Goal: Task Accomplishment & Management: Complete application form

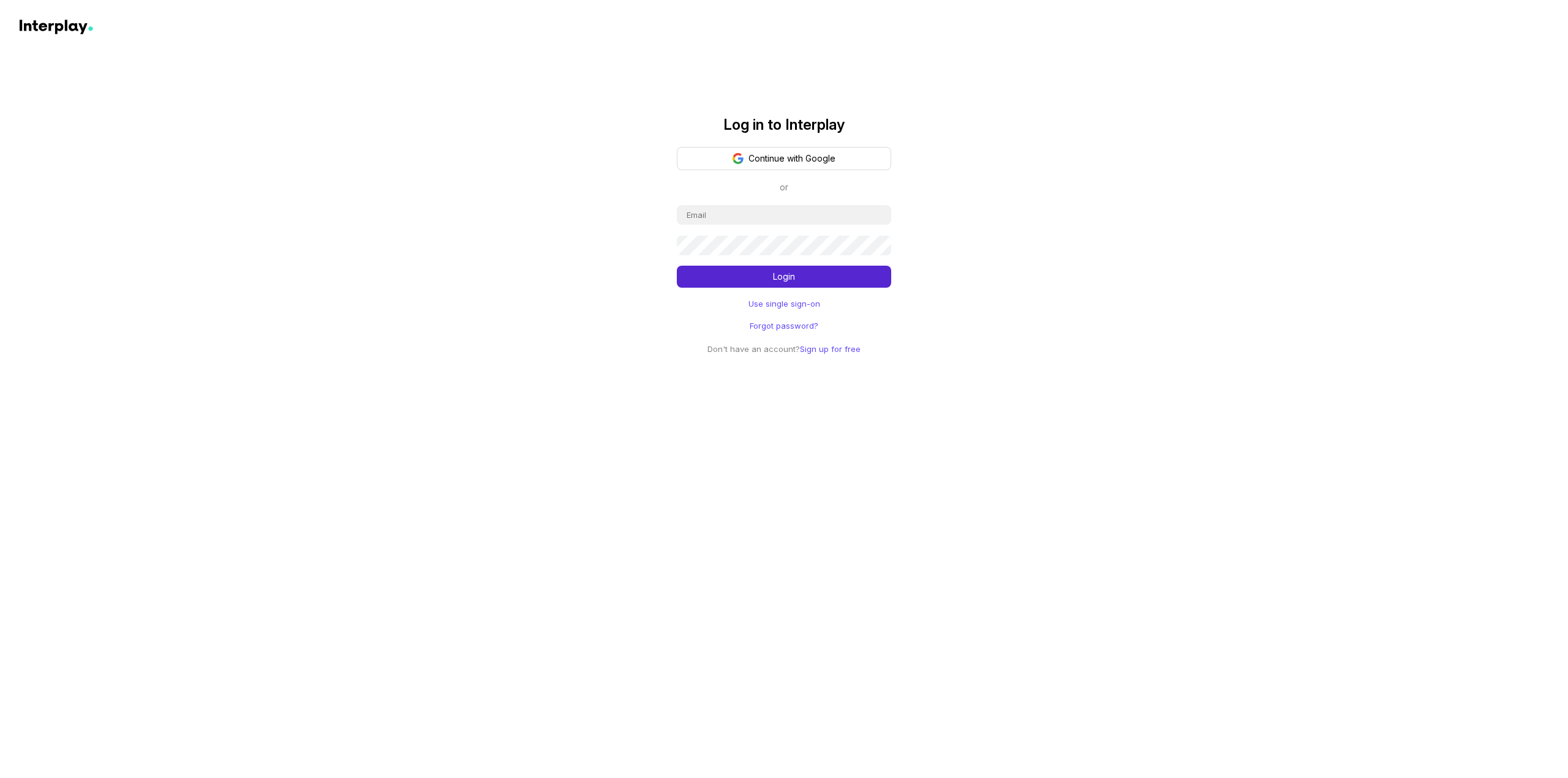
click at [723, 152] on button "Continue with Google" at bounding box center [784, 158] width 214 height 23
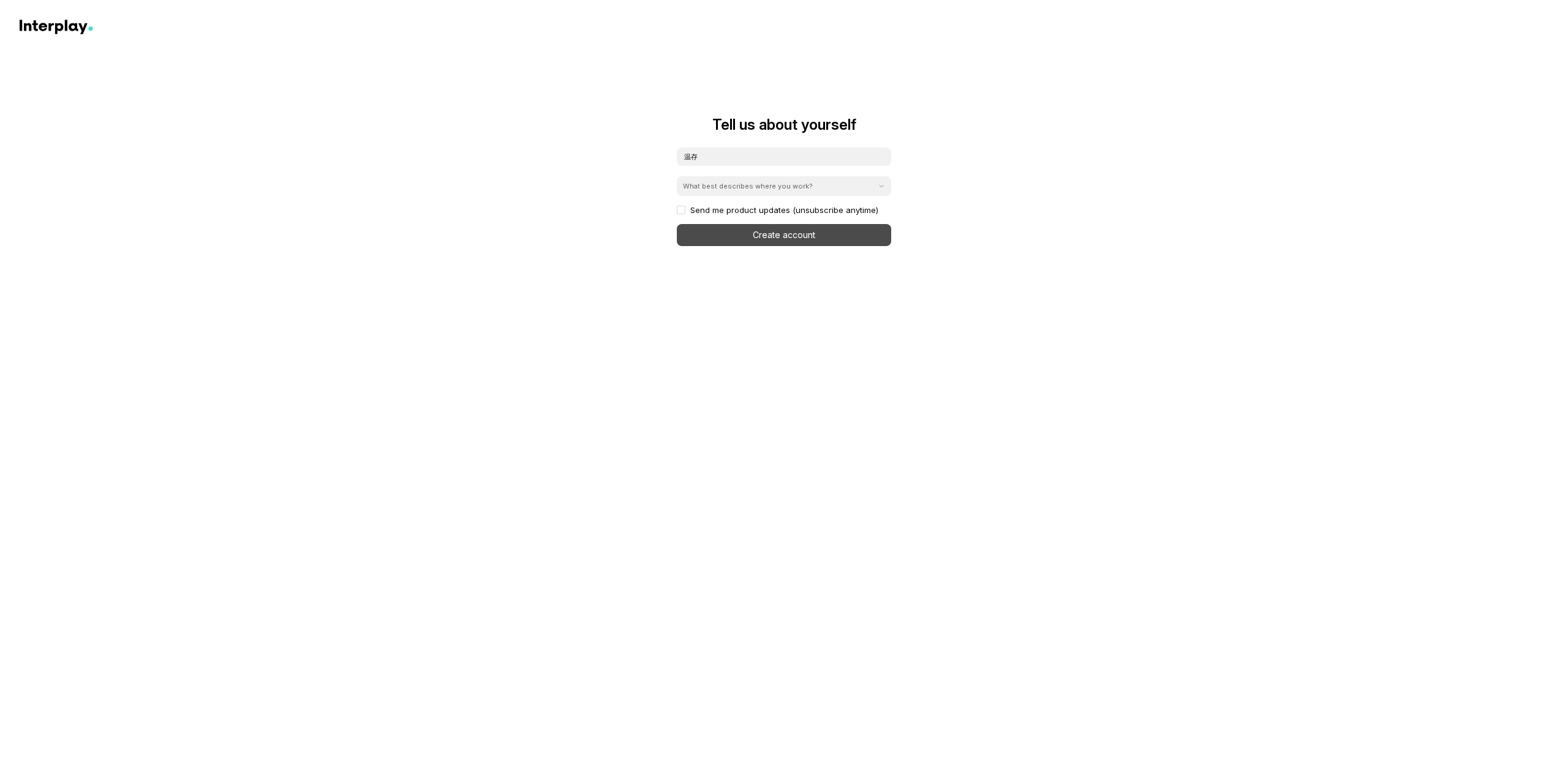
click at [1154, 189] on div "Tell us about yourself 温存 What best describes where you work? Send me product u…" at bounding box center [784, 162] width 1568 height 168
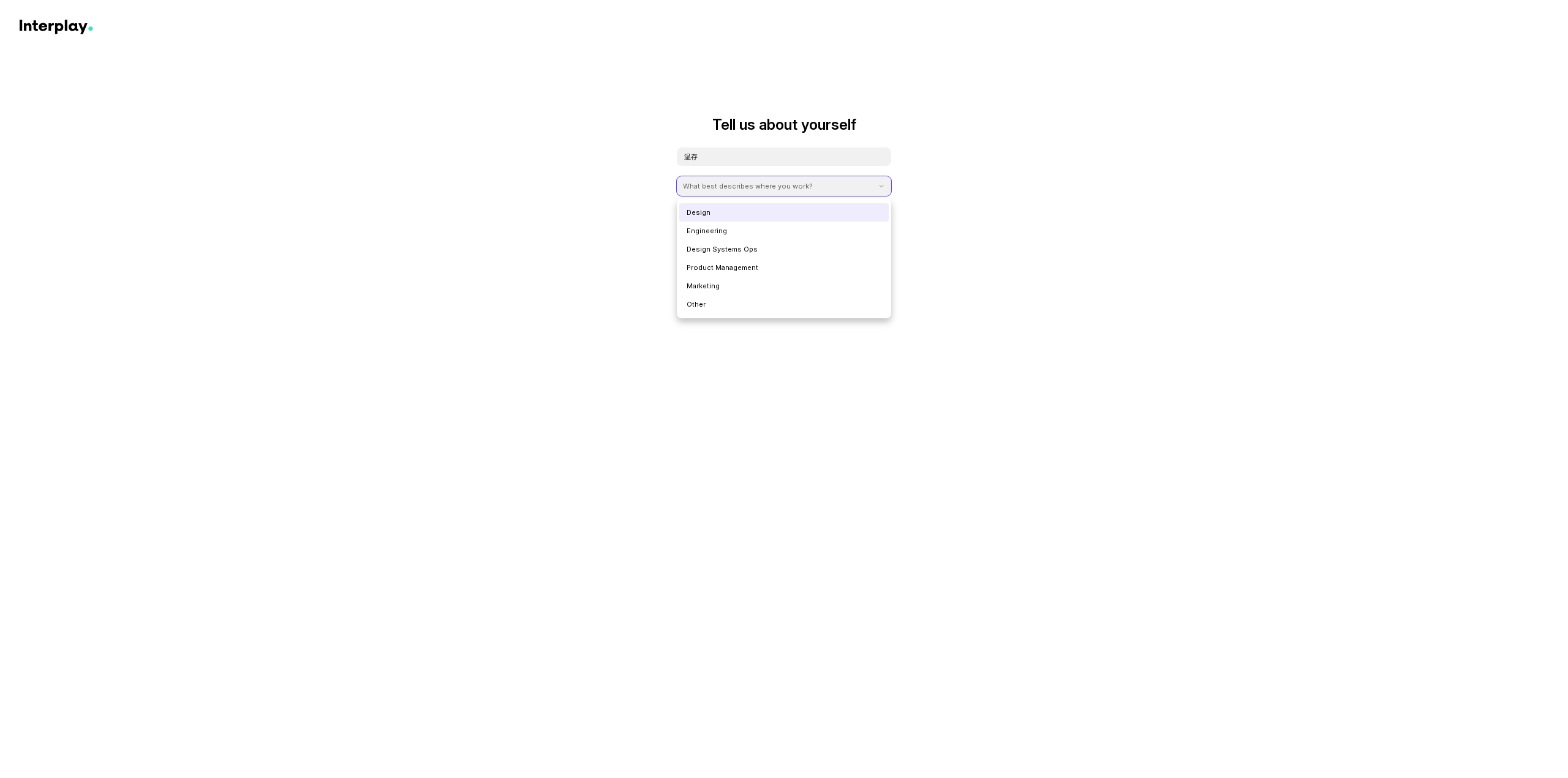
click at [706, 184] on div "What best describes where you work?" at bounding box center [748, 186] width 130 height 10
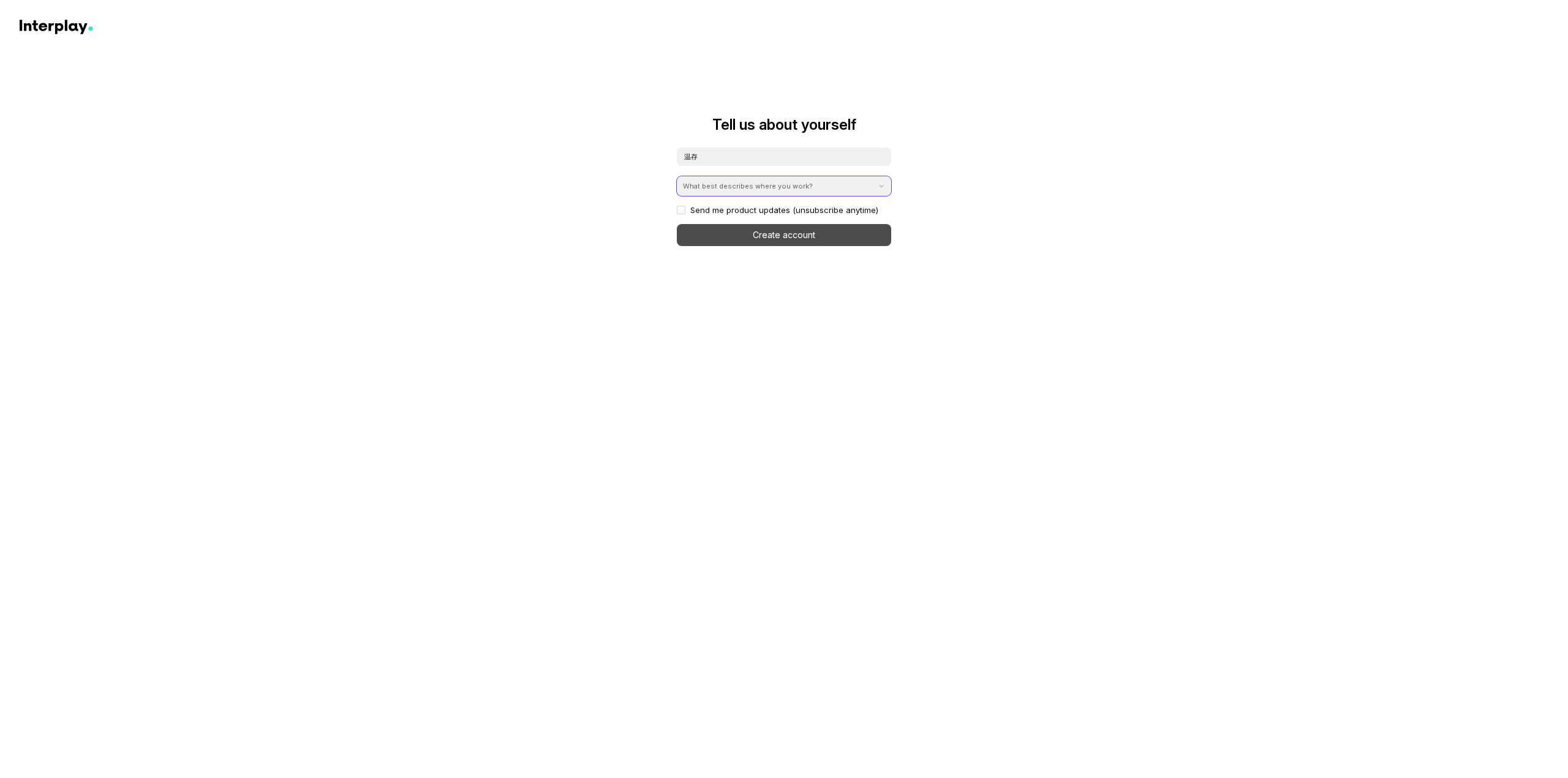
click at [706, 184] on div "What best describes where you work?" at bounding box center [748, 186] width 130 height 10
click at [766, 237] on div "温存 What best describes where you work? Send me product updates (unsubscribe any…" at bounding box center [784, 196] width 214 height 99
click at [751, 187] on div "What best describes where you work?" at bounding box center [748, 186] width 130 height 10
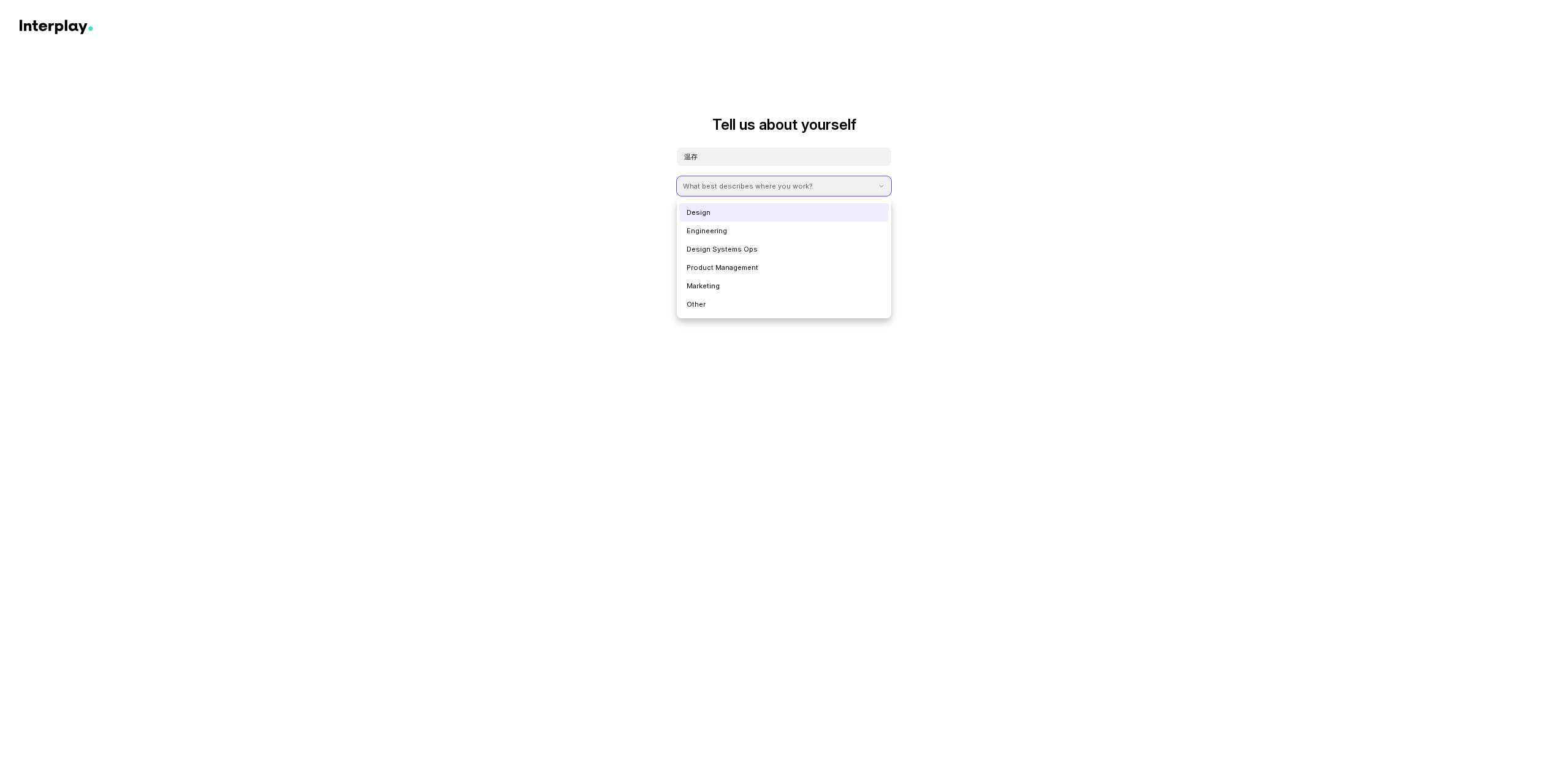
click at [746, 211] on div "Design" at bounding box center [784, 212] width 210 height 19
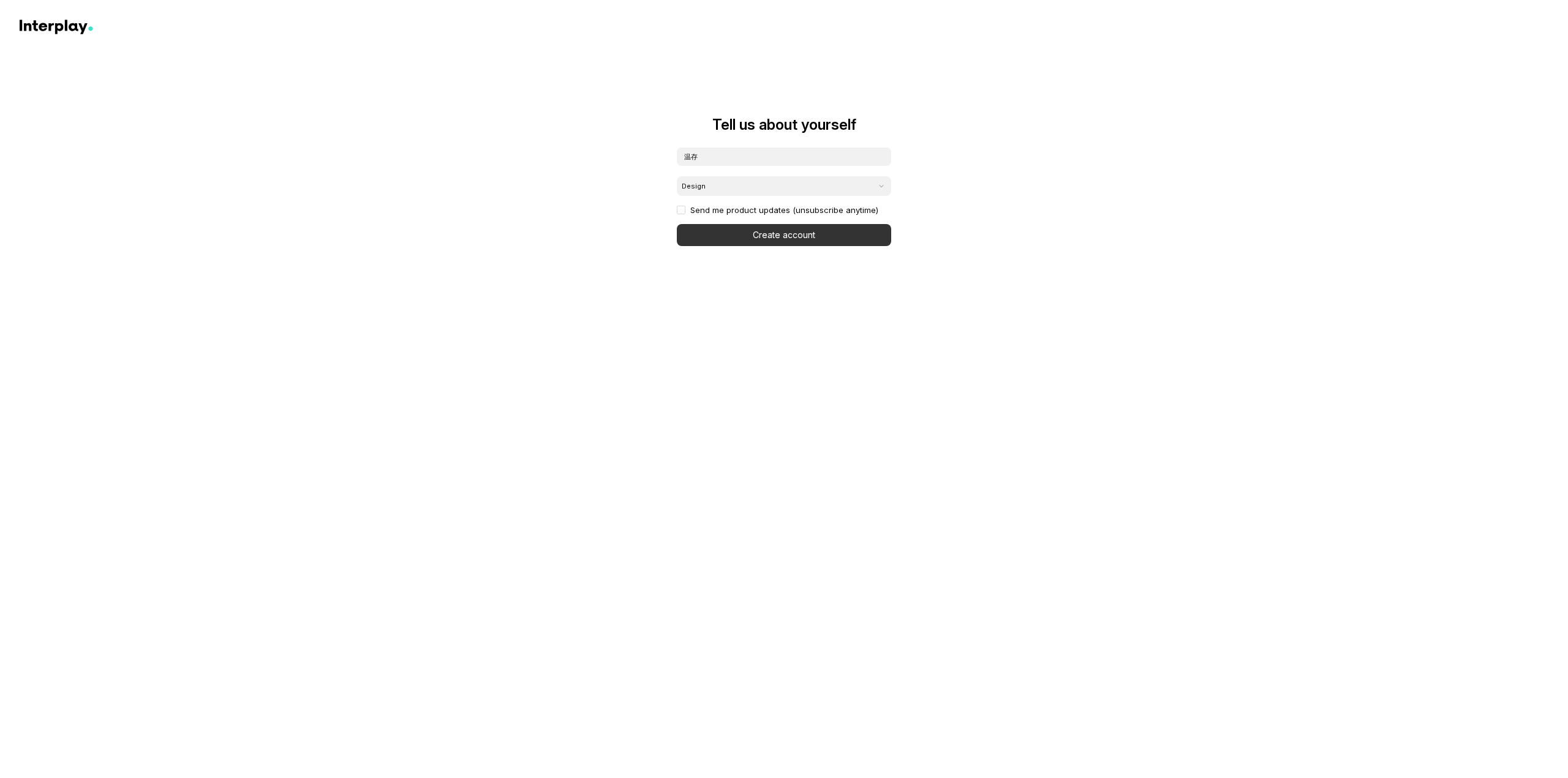
click at [761, 232] on button "Create account" at bounding box center [784, 235] width 214 height 22
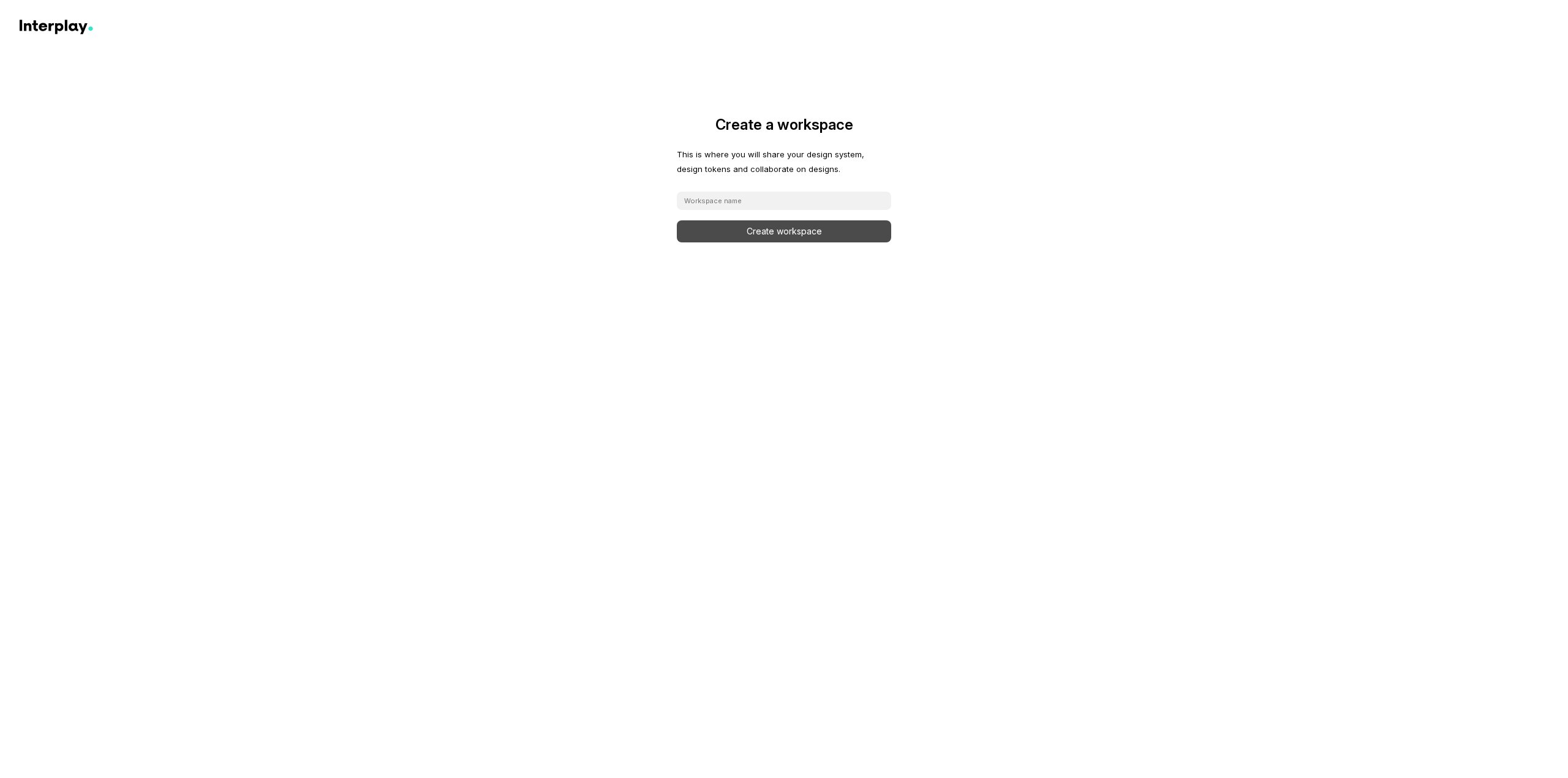
click at [735, 200] on input at bounding box center [784, 200] width 214 height 19
type input "温存"
click at [752, 235] on button "Create workspace" at bounding box center [784, 232] width 214 height 22
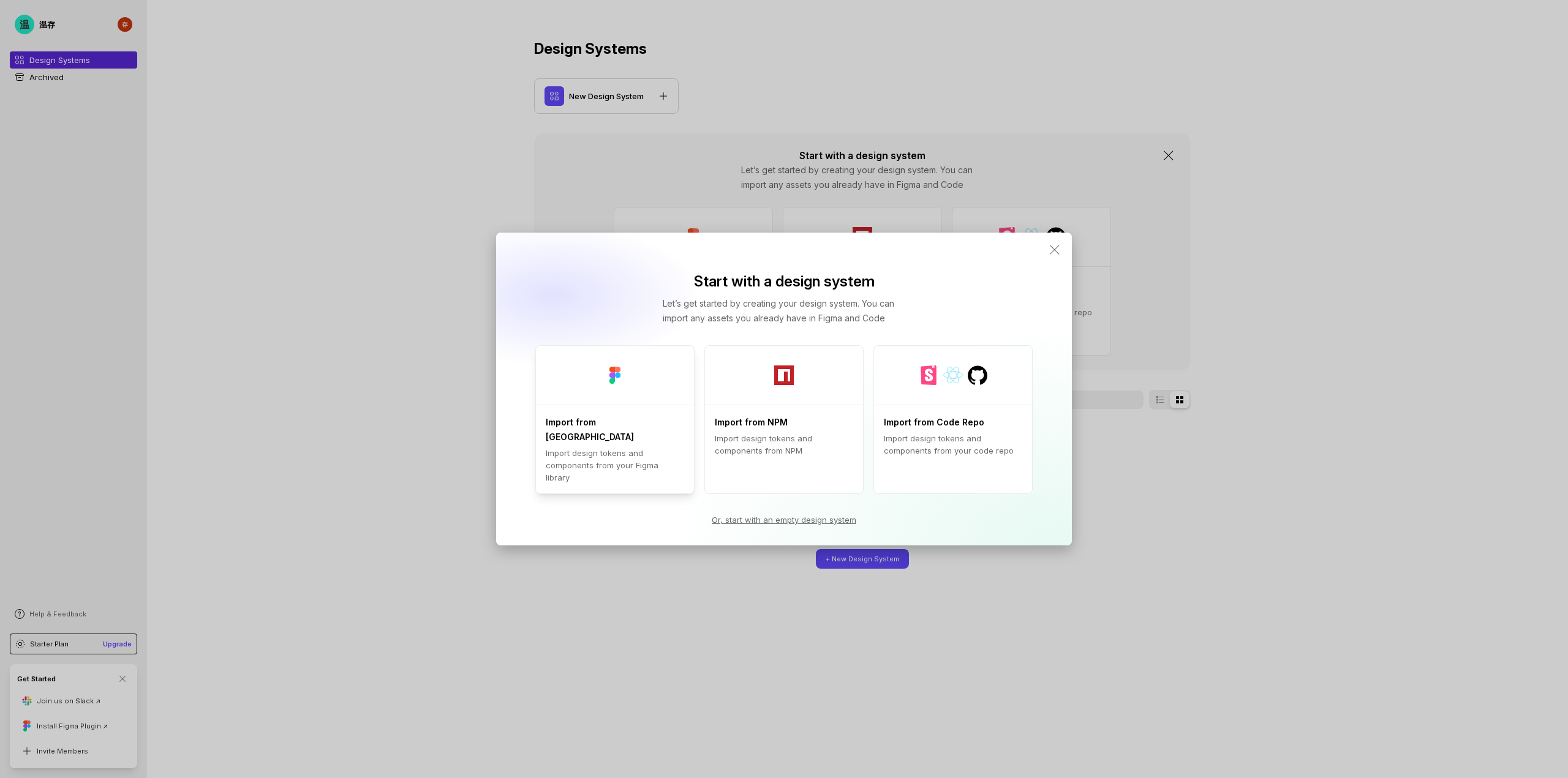
click at [613, 400] on div at bounding box center [615, 375] width 158 height 59
click at [635, 405] on div at bounding box center [615, 375] width 158 height 59
click at [1061, 257] on icon at bounding box center [1055, 250] width 15 height 15
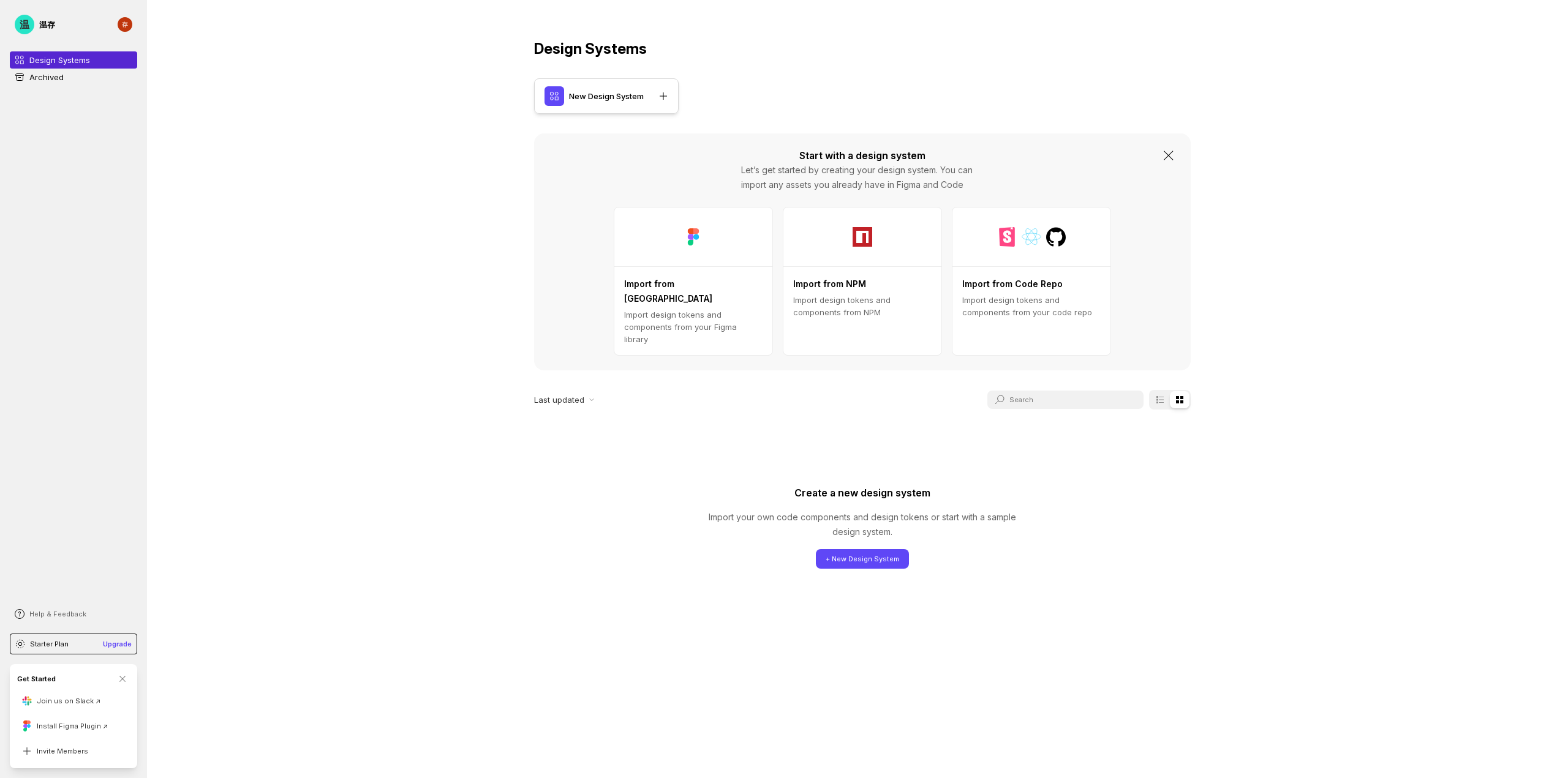
click at [616, 101] on p "New Design System" at bounding box center [606, 96] width 75 height 12
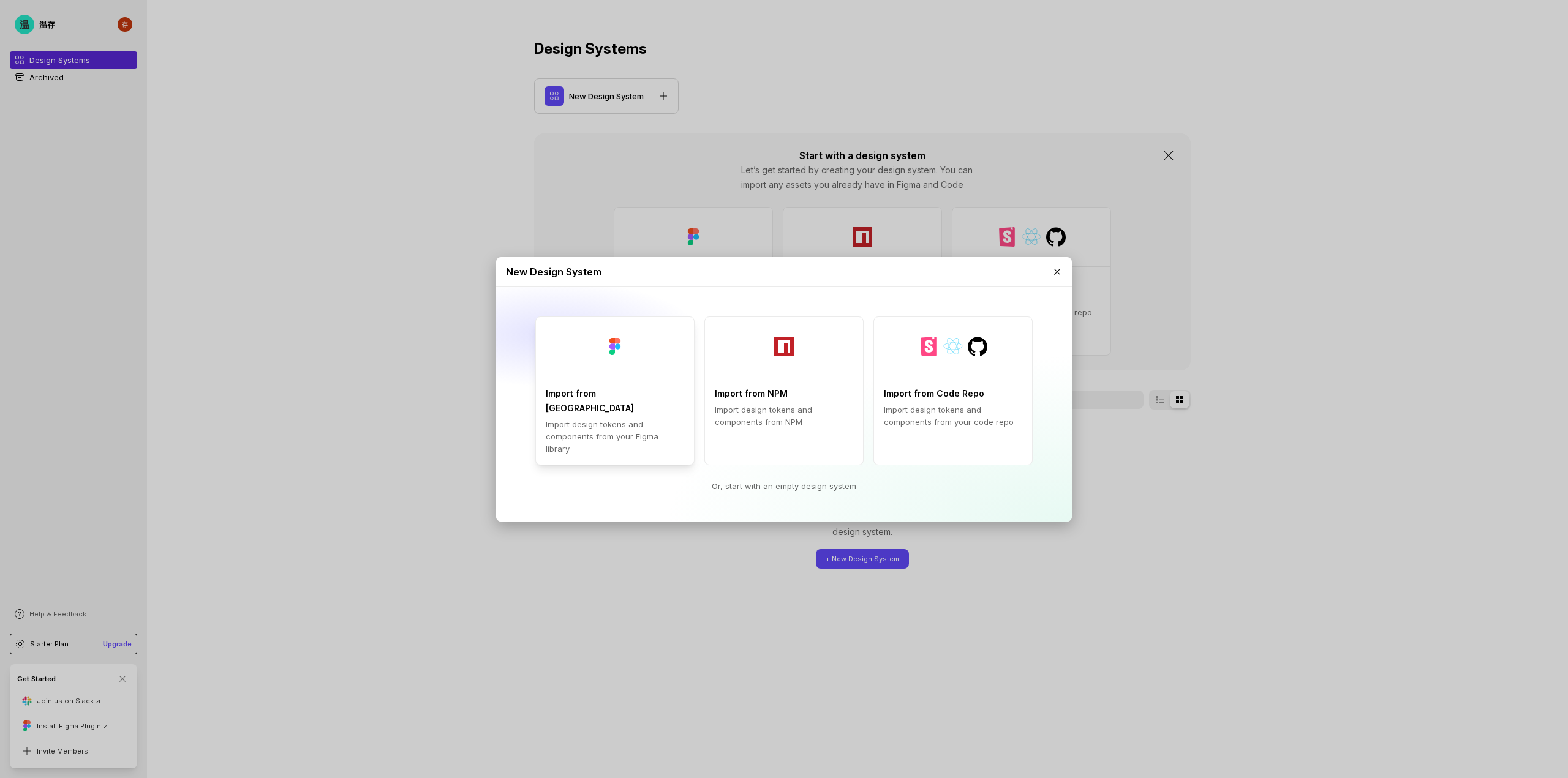
click at [616, 393] on div "Import from Figma Import design tokens and components from your Figma library" at bounding box center [615, 420] width 158 height 89
click at [1055, 276] on icon at bounding box center [1057, 271] width 10 height 10
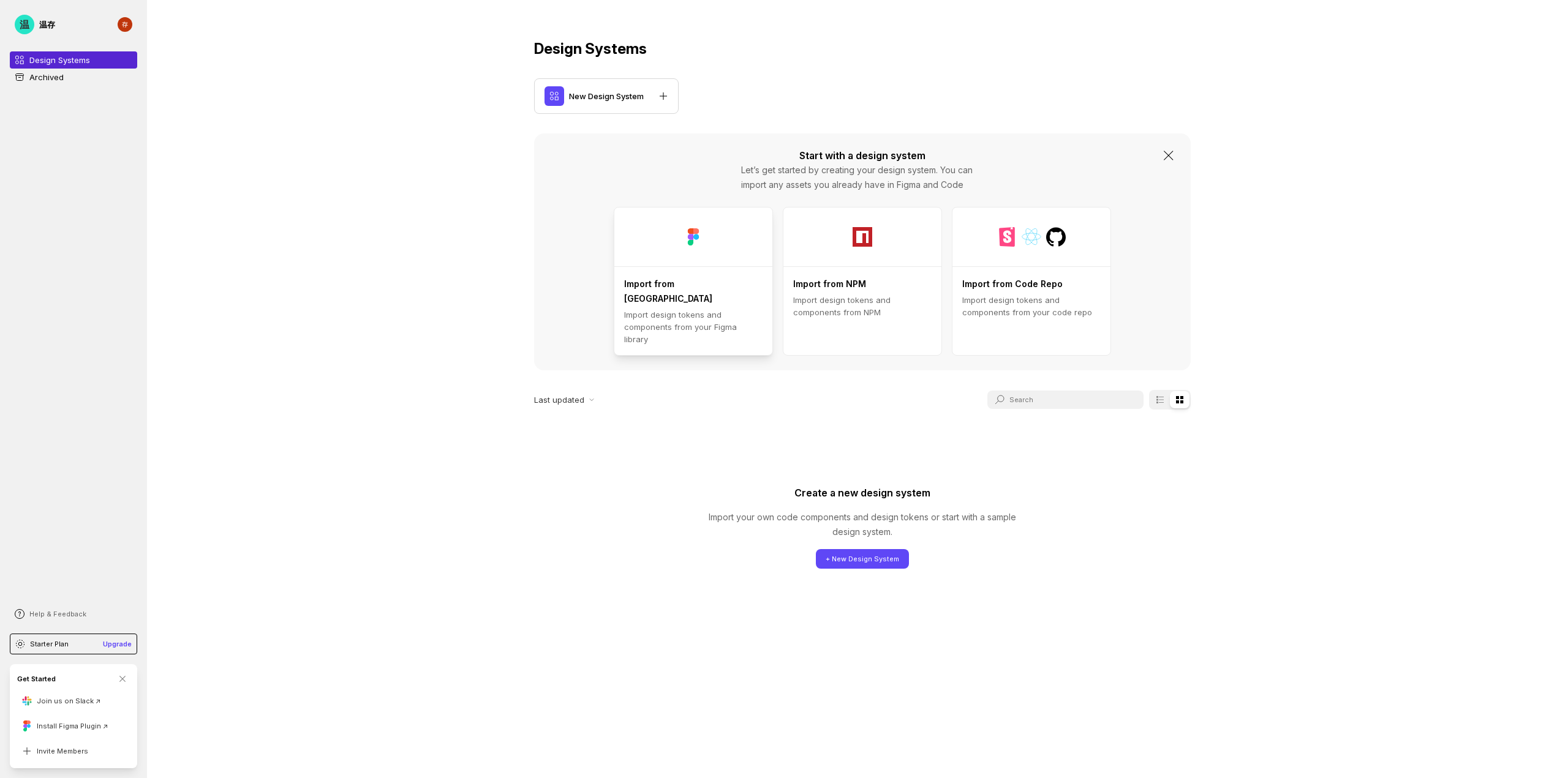
click at [694, 282] on p "Import from [GEOGRAPHIC_DATA]" at bounding box center [693, 291] width 139 height 29
